Goal: Information Seeking & Learning: Learn about a topic

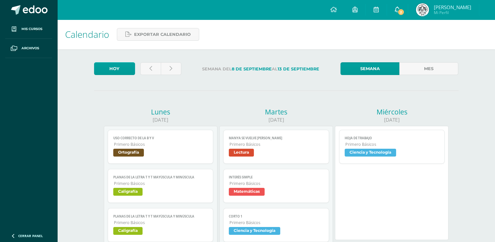
click at [402, 11] on span "2" at bounding box center [401, 11] width 7 height 7
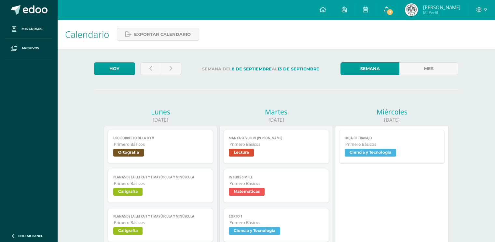
click at [389, 6] on link "2" at bounding box center [386, 10] width 21 height 20
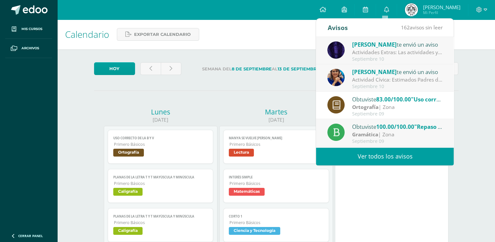
click at [390, 50] on div "Actividades Extras: Las actividades ya estan asignadas en la plataforma [PERSON…" at bounding box center [397, 52] width 91 height 7
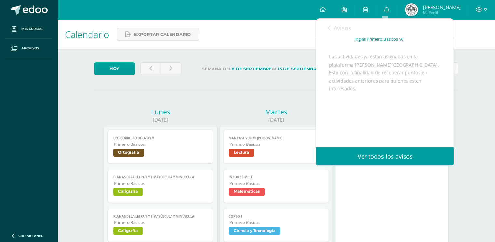
scroll to position [50, 0]
click at [333, 28] on span "Avisos" at bounding box center [342, 28] width 18 height 8
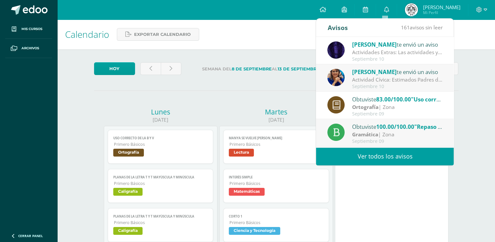
click at [409, 86] on div "Septiembre 10" at bounding box center [397, 87] width 91 height 6
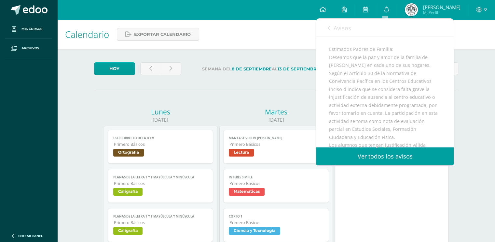
click at [353, 33] on div "Avisos 160 avisos sin leer Avisos" at bounding box center [385, 28] width 138 height 18
click at [340, 26] on span "Avisos" at bounding box center [342, 28] width 18 height 8
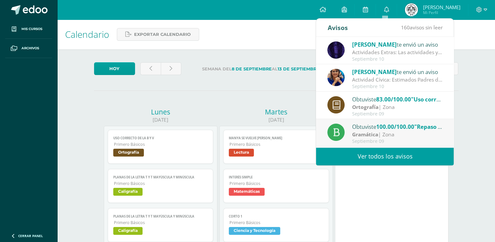
click at [418, 82] on div "Actividad Cívica: Estimados Padres de Familia: Deseamos que la paz y amor de la…" at bounding box center [397, 79] width 91 height 7
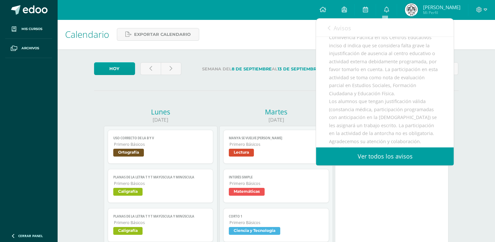
scroll to position [137, 0]
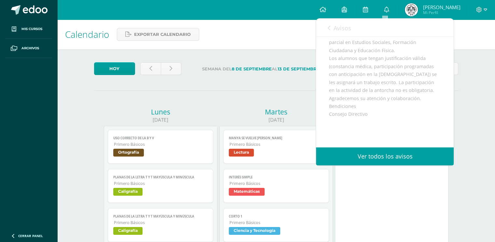
click at [329, 22] on link "Avisos" at bounding box center [339, 28] width 23 height 19
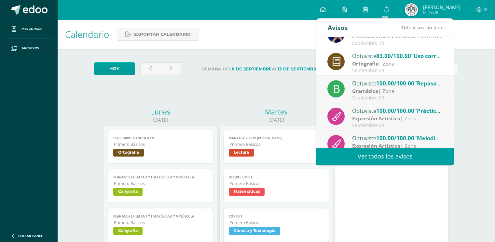
scroll to position [0, 0]
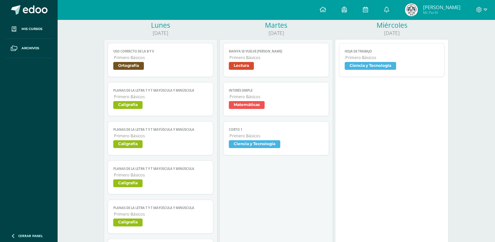
scroll to position [43, 0]
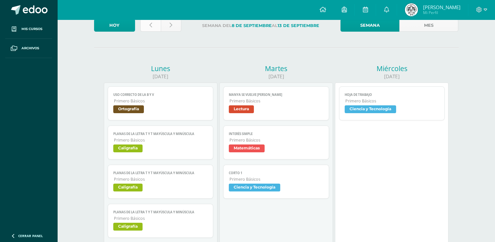
click at [141, 24] on link at bounding box center [150, 25] width 21 height 13
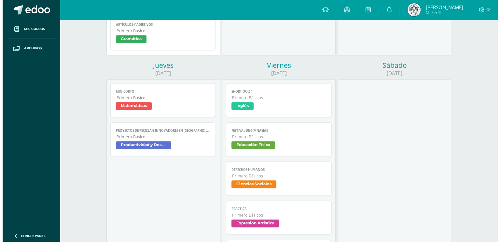
scroll to position [428, 0]
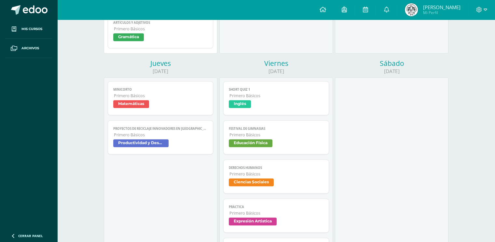
click at [177, 133] on span "Primero Básicos" at bounding box center [161, 135] width 94 height 6
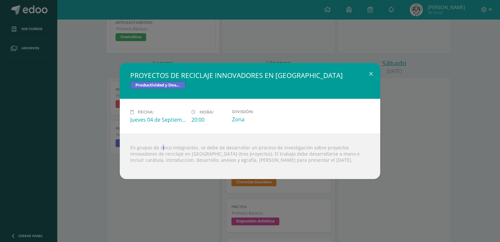
click at [152, 139] on div "En grupos de cinco integrantes, se debe de desarrollar un proceso de investigac…" at bounding box center [250, 155] width 260 height 45
click at [216, 150] on div "En grupos de cinco integrantes, se debe de desarrollar un proceso de investigac…" at bounding box center [250, 155] width 260 height 45
drag, startPoint x: 253, startPoint y: 147, endPoint x: 292, endPoint y: 147, distance: 38.4
click at [292, 147] on div "En grupos de cinco integrantes, se debe de desarrollar un proceso de investigac…" at bounding box center [250, 155] width 260 height 45
drag, startPoint x: 292, startPoint y: 147, endPoint x: 330, endPoint y: 147, distance: 38.1
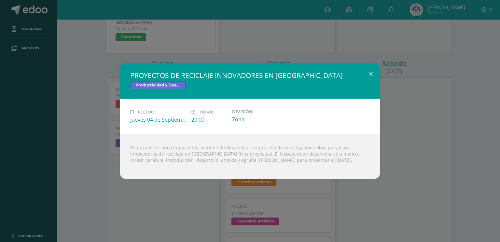
click at [330, 147] on div "En grupos de cinco integrantes, se debe de desarrollar un proceso de investigac…" at bounding box center [250, 155] width 260 height 45
drag, startPoint x: 320, startPoint y: 145, endPoint x: 185, endPoint y: 155, distance: 135.2
click at [185, 155] on div "En grupos de cinco integrantes, se debe de desarrollar un proceso de investigac…" at bounding box center [250, 155] width 260 height 45
copy div "proyectos innovadores de reciclaje en [GEOGRAPHIC_DATA]"
click at [306, 159] on div "En grupos de cinco integrantes, se debe de desarrollar un proceso de investigac…" at bounding box center [250, 155] width 260 height 45
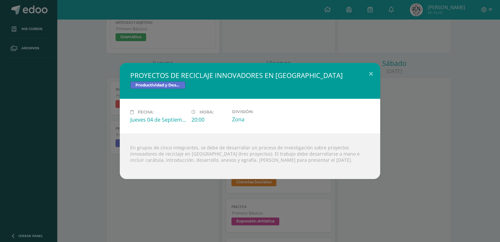
click at [344, 155] on div "En grupos de cinco integrantes, se debe de desarrollar un proceso de investigac…" at bounding box center [250, 155] width 260 height 45
drag, startPoint x: 128, startPoint y: 159, endPoint x: 188, endPoint y: 158, distance: 59.9
click at [188, 158] on div "En grupos de cinco integrantes, se debe de desarrollar un proceso de investigac…" at bounding box center [250, 155] width 260 height 45
copy div "desarrollo, anexos y egrafía"
